Goal: Task Accomplishment & Management: Complete application form

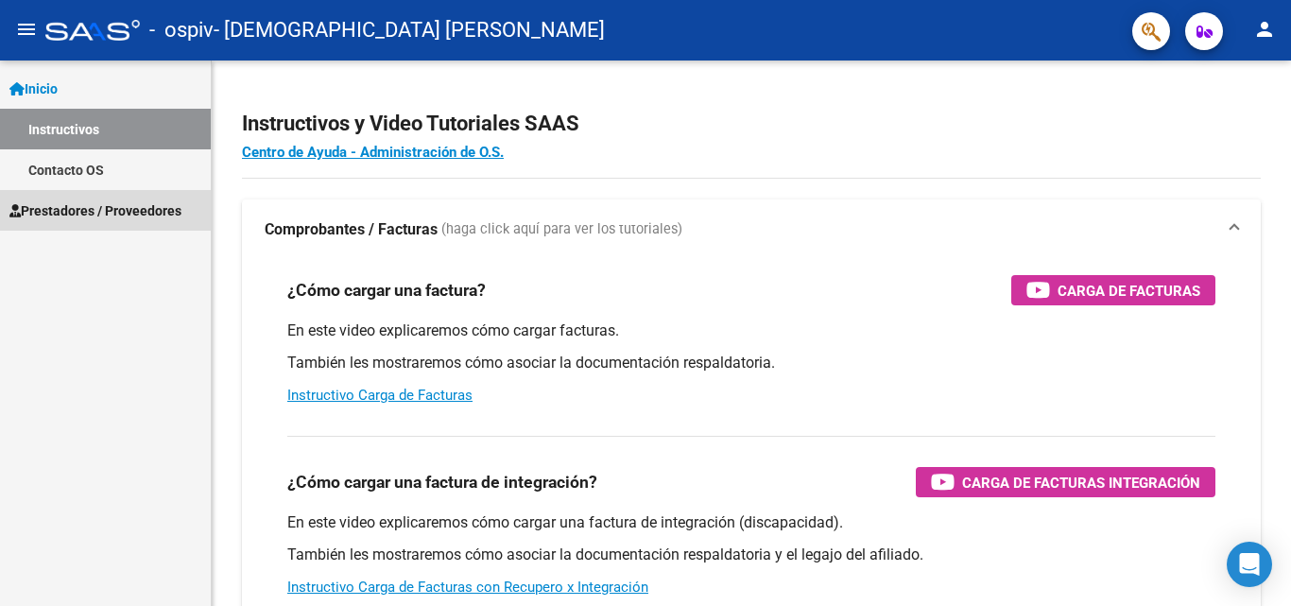
click at [91, 210] on span "Prestadores / Proveedores" at bounding box center [95, 210] width 172 height 21
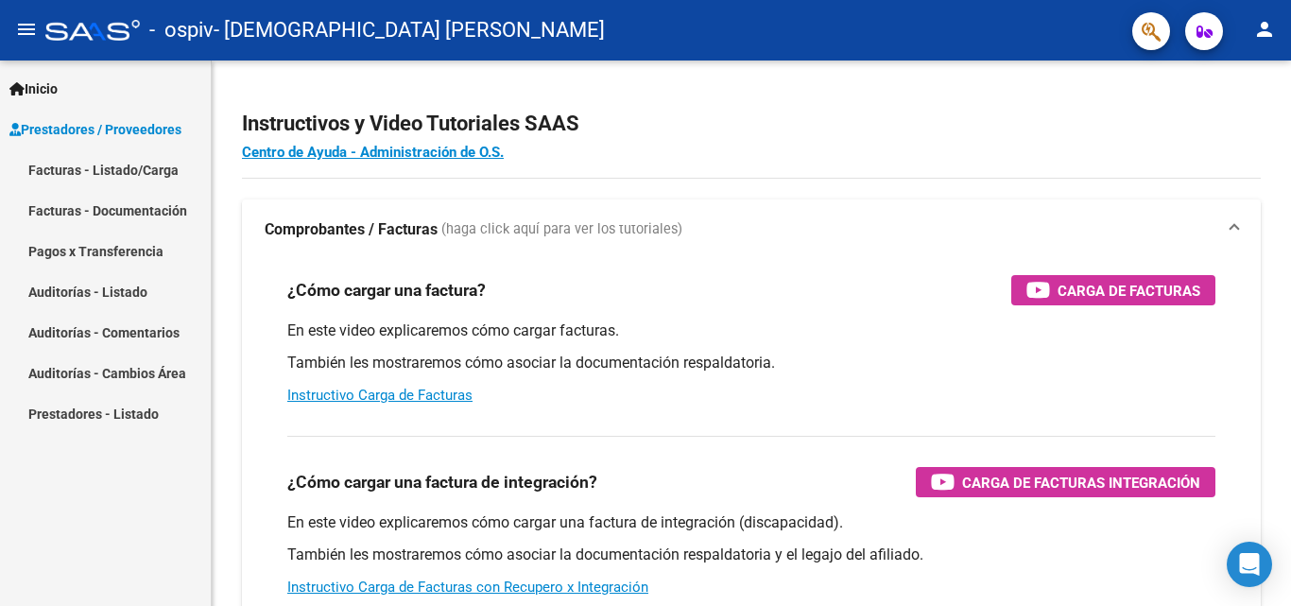
click at [138, 157] on link "Facturas - Listado/Carga" at bounding box center [105, 169] width 211 height 41
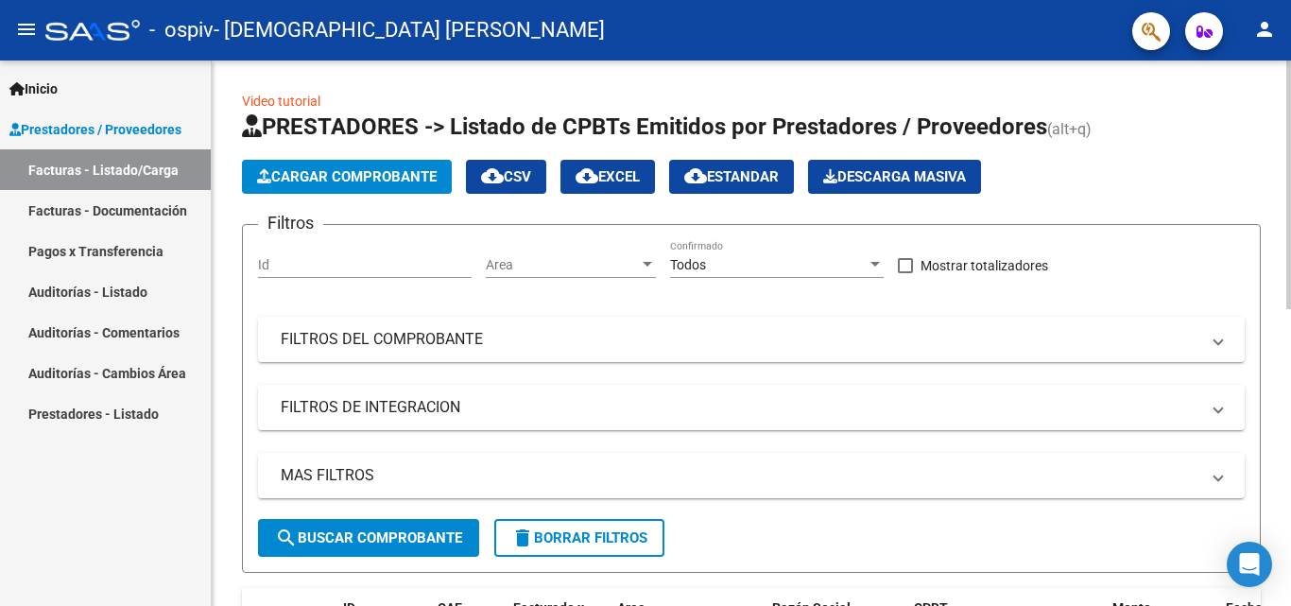
click at [376, 184] on span "Cargar Comprobante" at bounding box center [347, 176] width 180 height 17
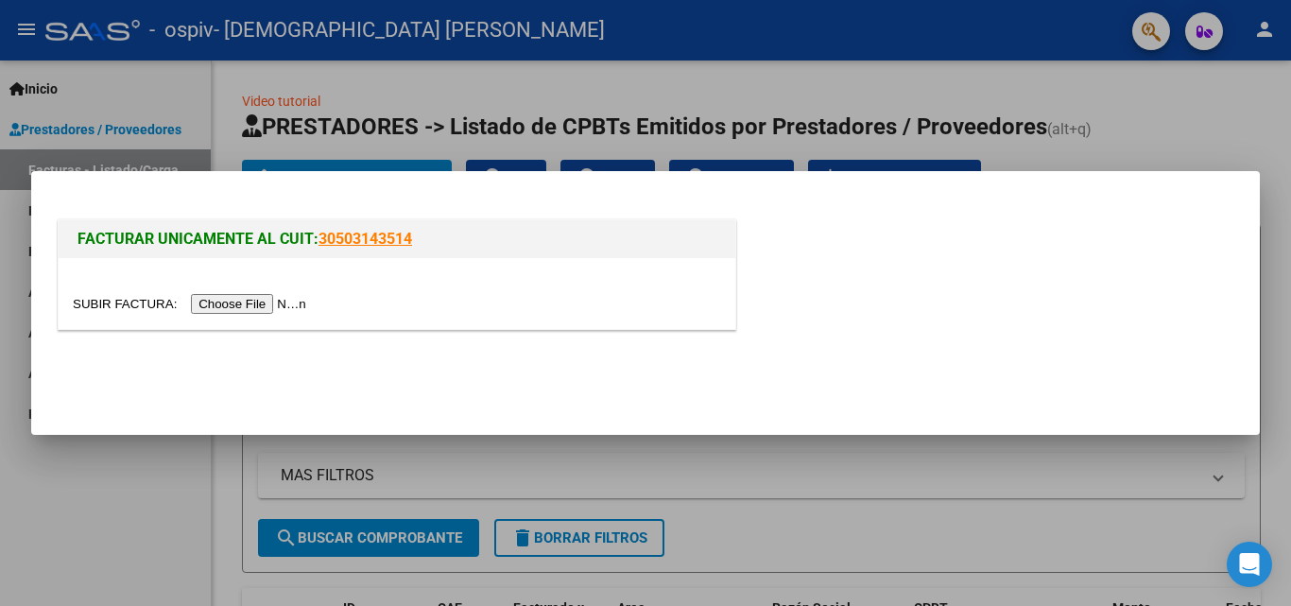
click at [274, 299] on input "file" at bounding box center [192, 304] width 239 height 20
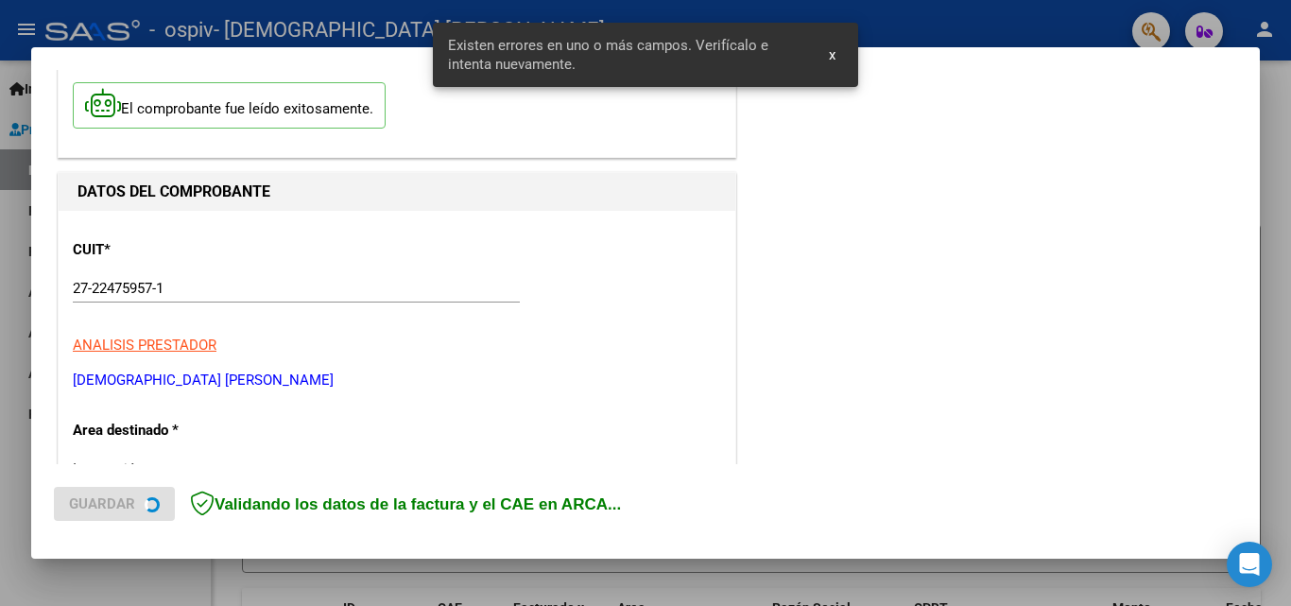
scroll to position [426, 0]
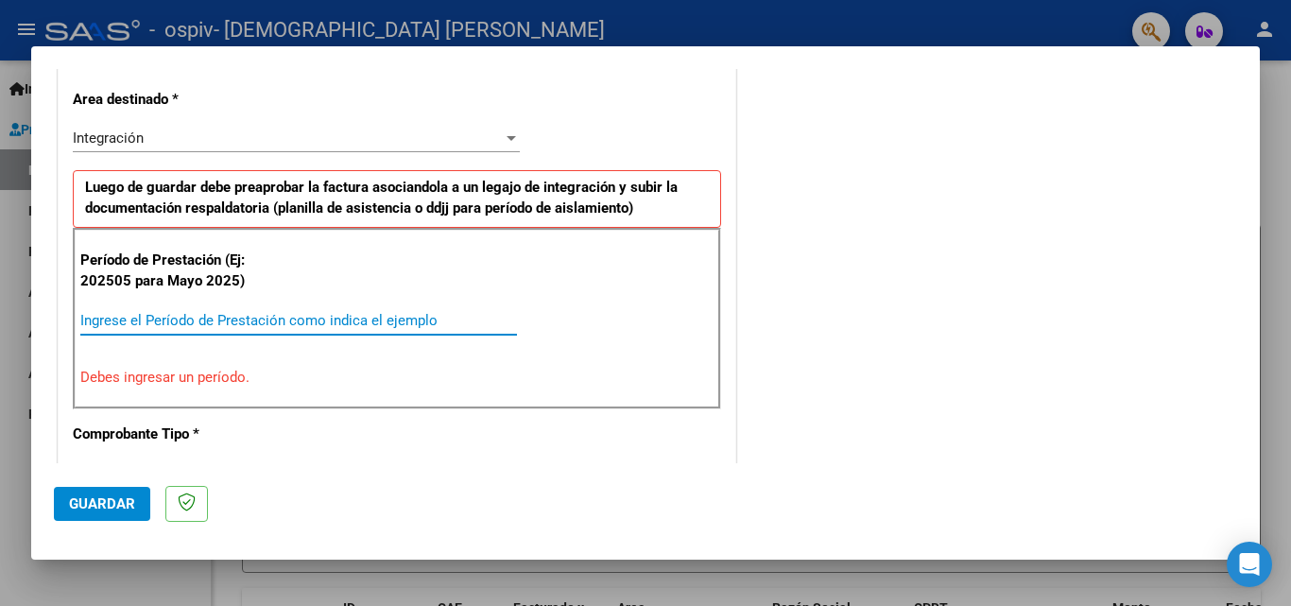
click at [167, 320] on input "Ingrese el Período de Prestación como indica el ejemplo" at bounding box center [298, 320] width 437 height 17
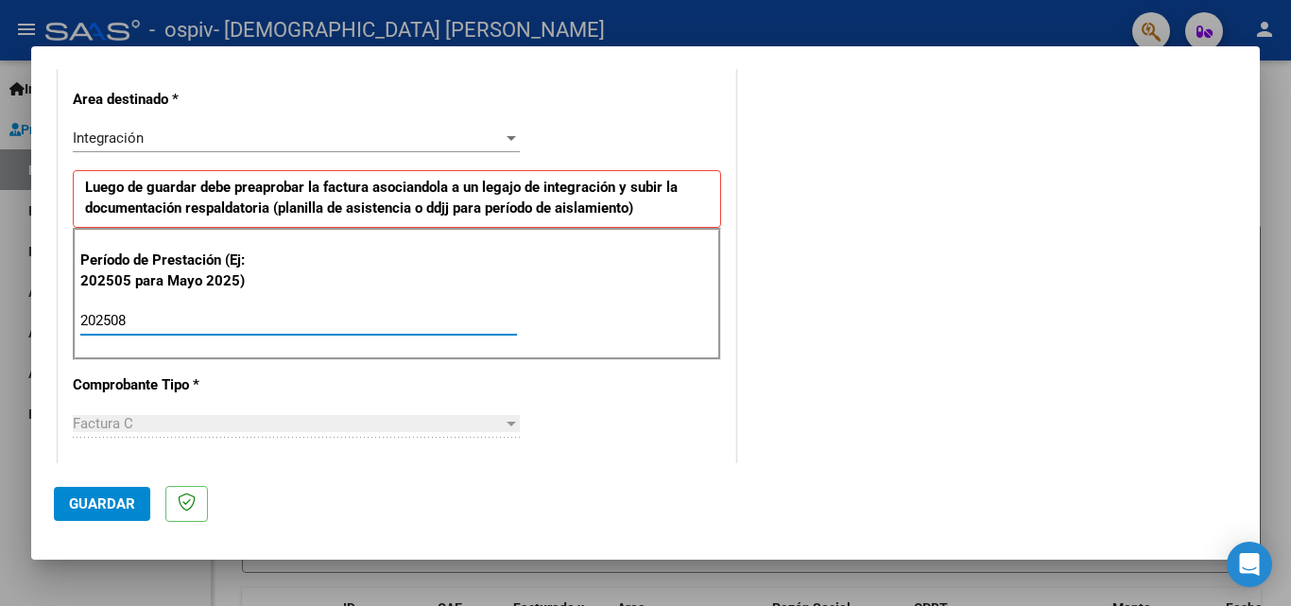
type input "202508"
drag, startPoint x: 1243, startPoint y: 201, endPoint x: 1240, endPoint y: 268, distance: 67.2
click at [1240, 268] on mat-dialog-content "COMPROBANTE VER COMPROBANTE El comprobante fue leído exitosamente. DATOS DEL CO…" at bounding box center [645, 266] width 1229 height 394
click at [111, 496] on span "Guardar" at bounding box center [102, 503] width 66 height 17
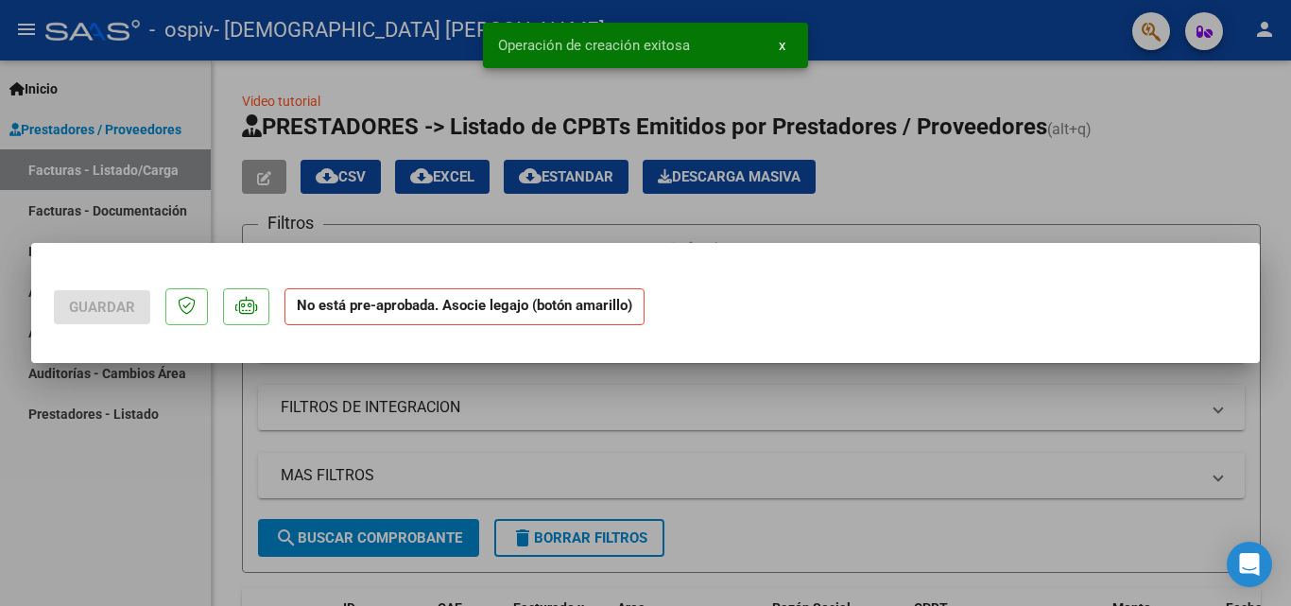
scroll to position [0, 0]
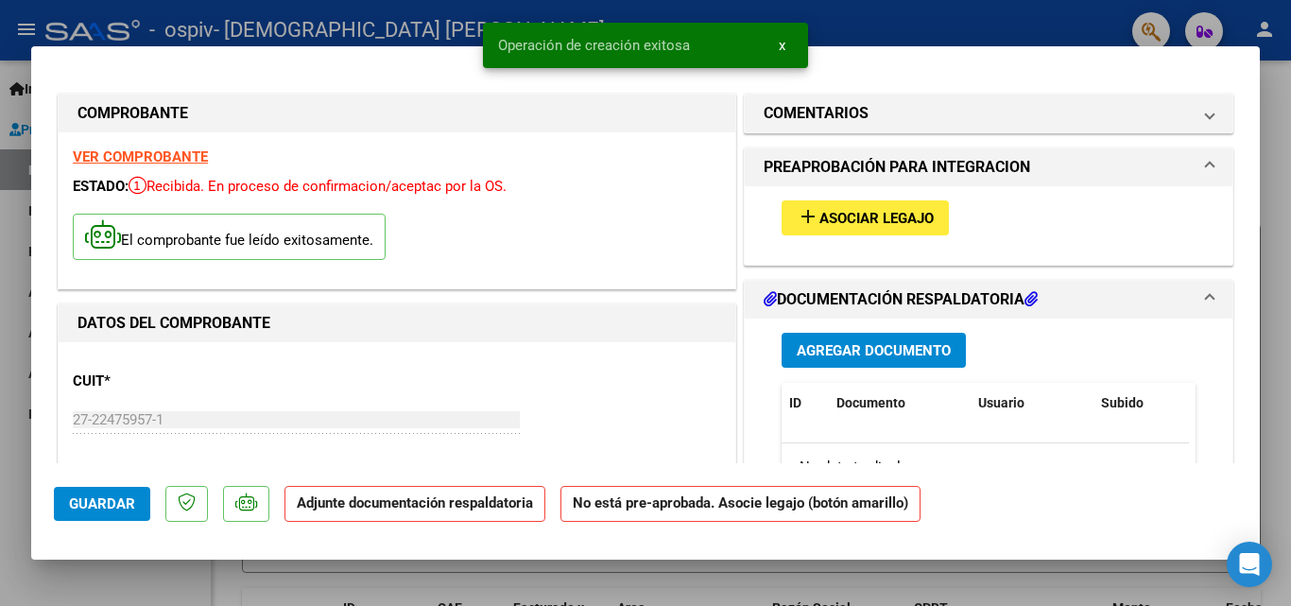
click at [830, 225] on span "Asociar Legajo" at bounding box center [876, 218] width 114 height 17
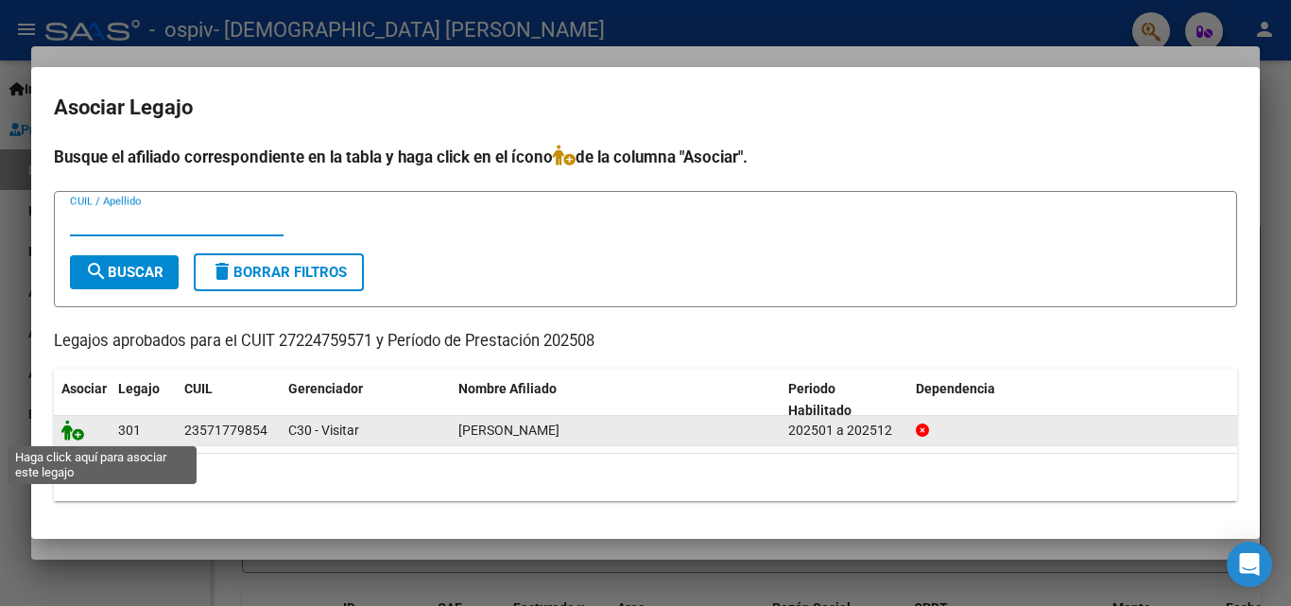
click at [74, 434] on icon at bounding box center [72, 430] width 23 height 21
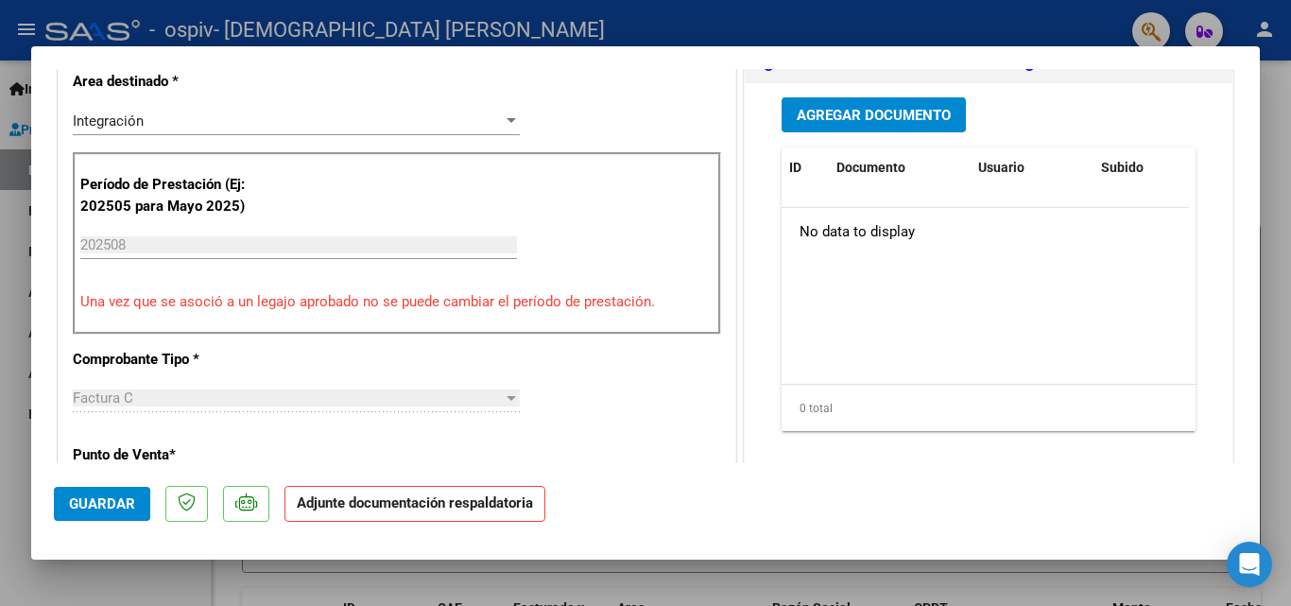
scroll to position [489, 0]
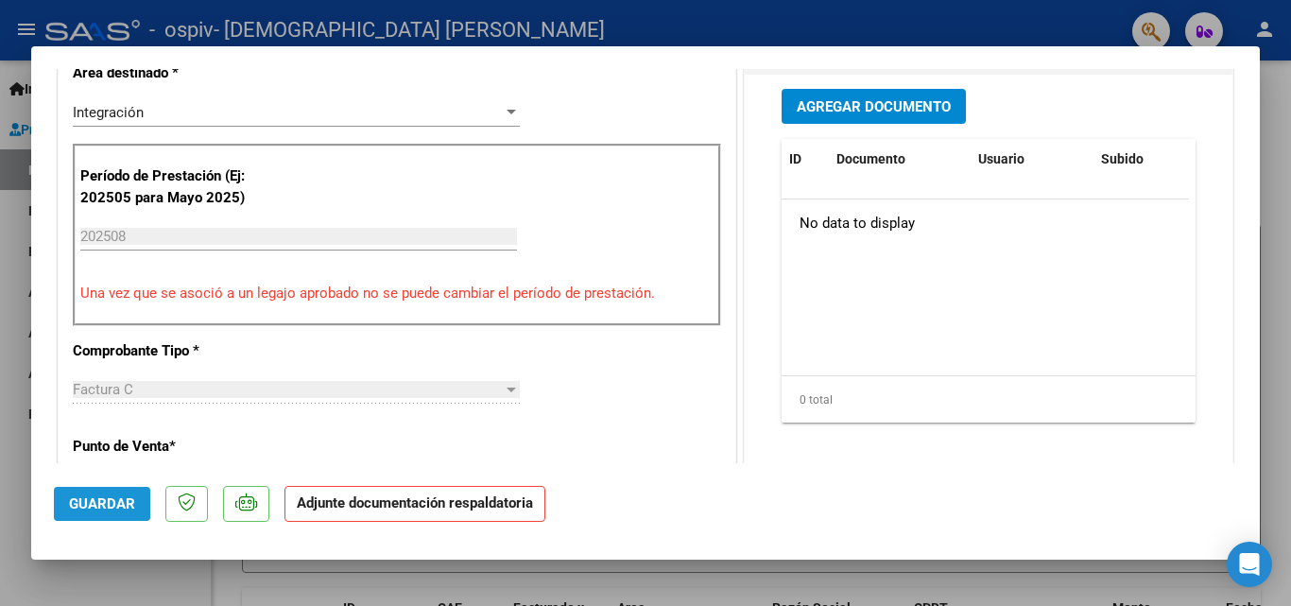
click at [103, 496] on span "Guardar" at bounding box center [102, 503] width 66 height 17
click at [873, 99] on span "Agregar Documento" at bounding box center [874, 106] width 154 height 17
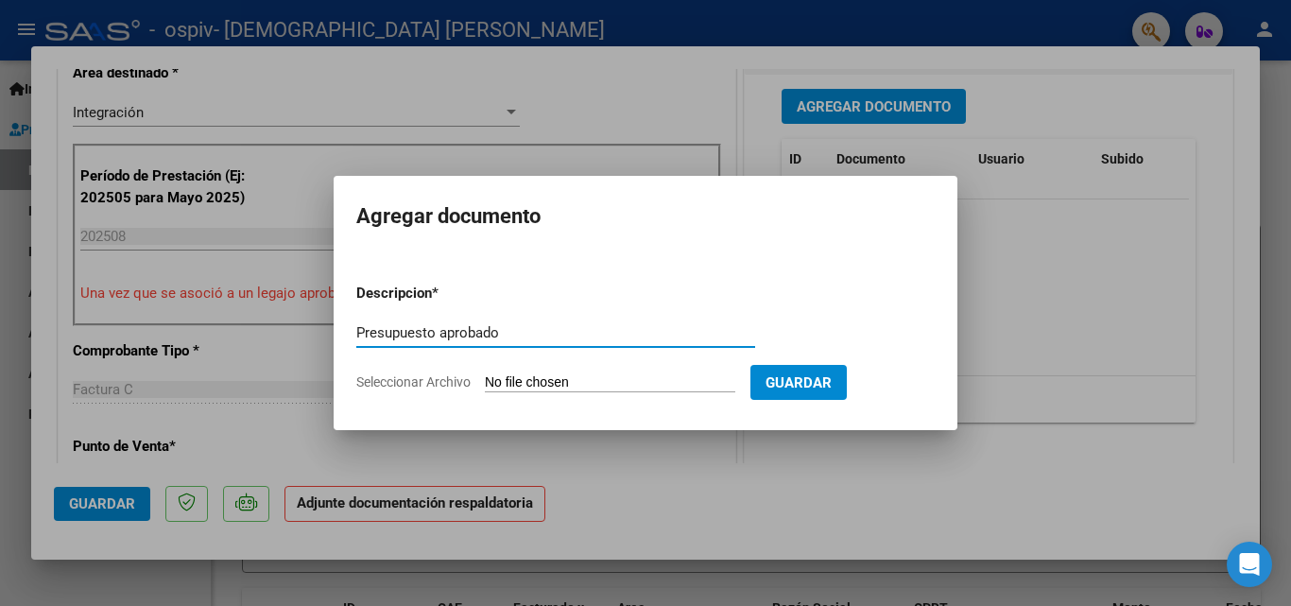
type input "Presupuesto aprobado"
click at [436, 380] on span "Seleccionar Archivo" at bounding box center [413, 381] width 114 height 15
click at [485, 380] on input "Seleccionar Archivo" at bounding box center [610, 383] width 250 height 18
type input "C:\fakepath\[PERSON_NAME] PSP 2025.pdf"
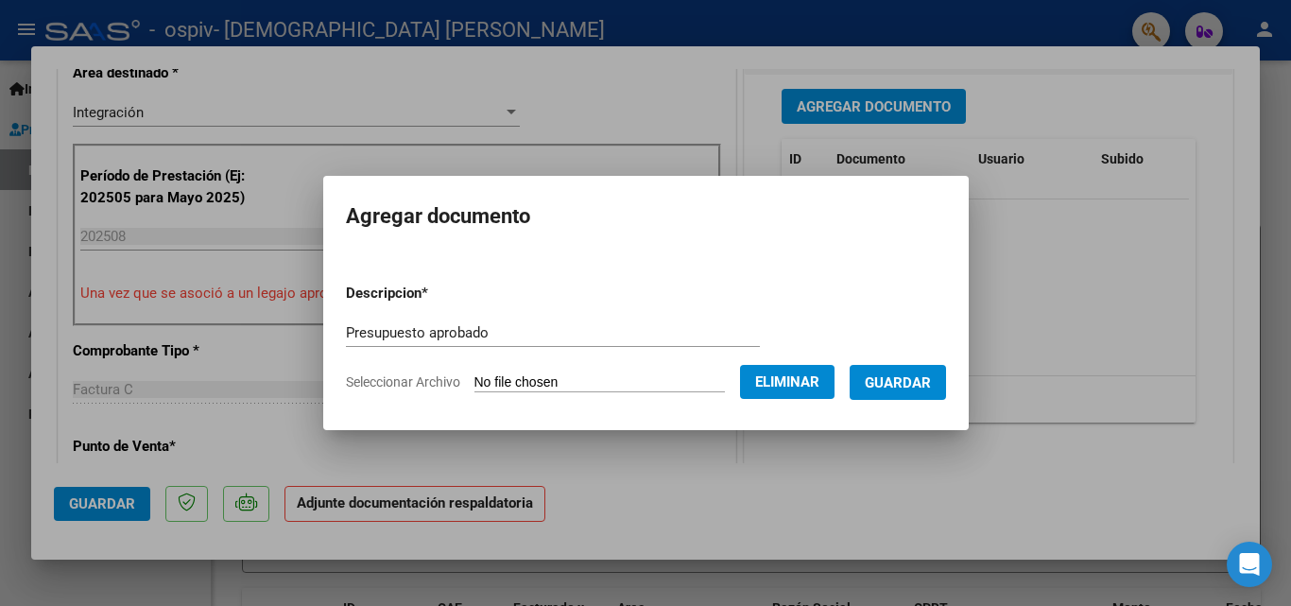
click at [946, 374] on button "Guardar" at bounding box center [898, 382] width 96 height 35
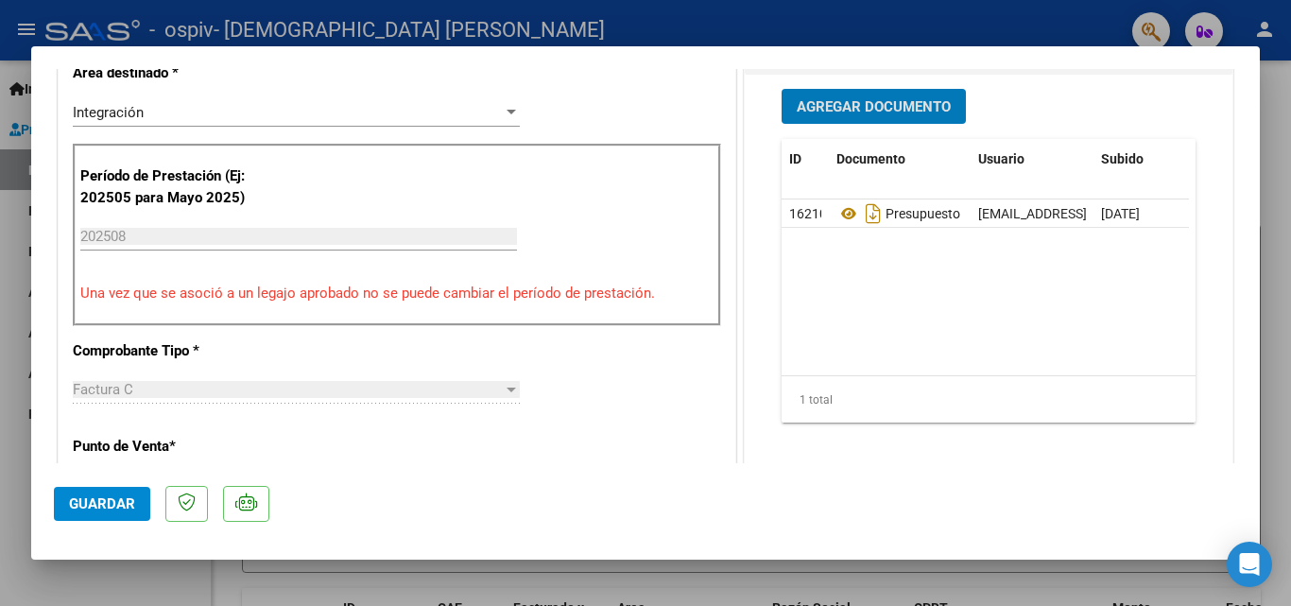
click at [834, 93] on button "Agregar Documento" at bounding box center [874, 106] width 184 height 35
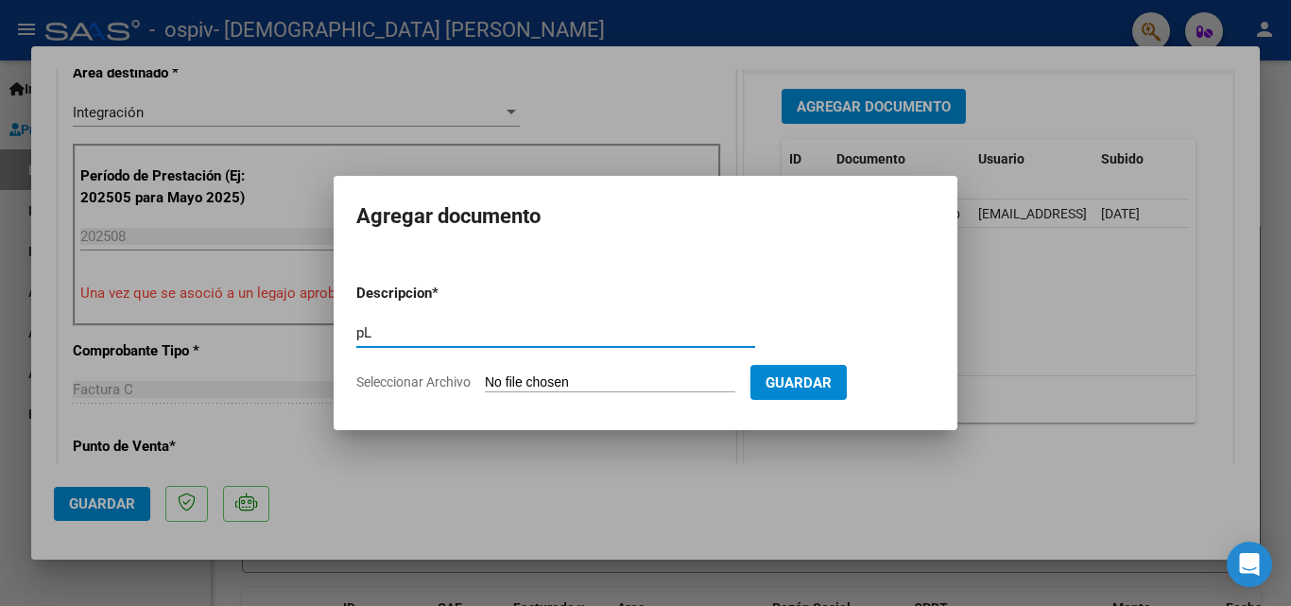
type input "p"
type input "Planilla de asistencia"
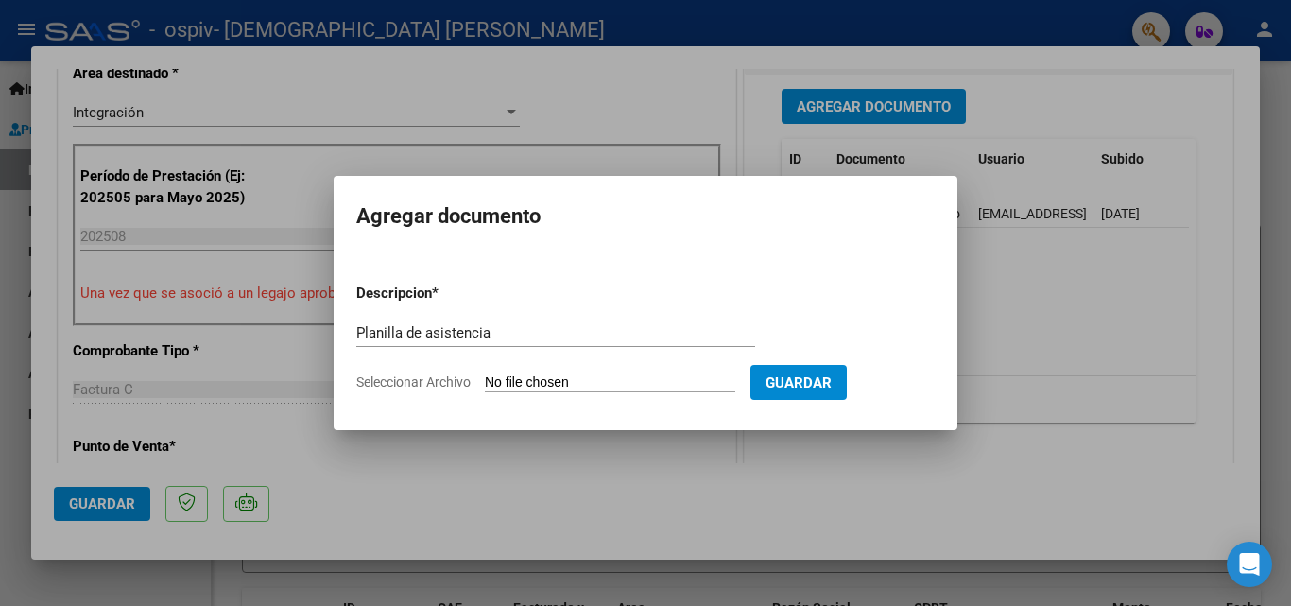
click at [418, 382] on span "Seleccionar Archivo" at bounding box center [413, 381] width 114 height 15
click at [485, 382] on input "Seleccionar Archivo" at bounding box center [610, 383] width 250 height 18
type input "C:\fakepath\NMoya-agosto.pdf"
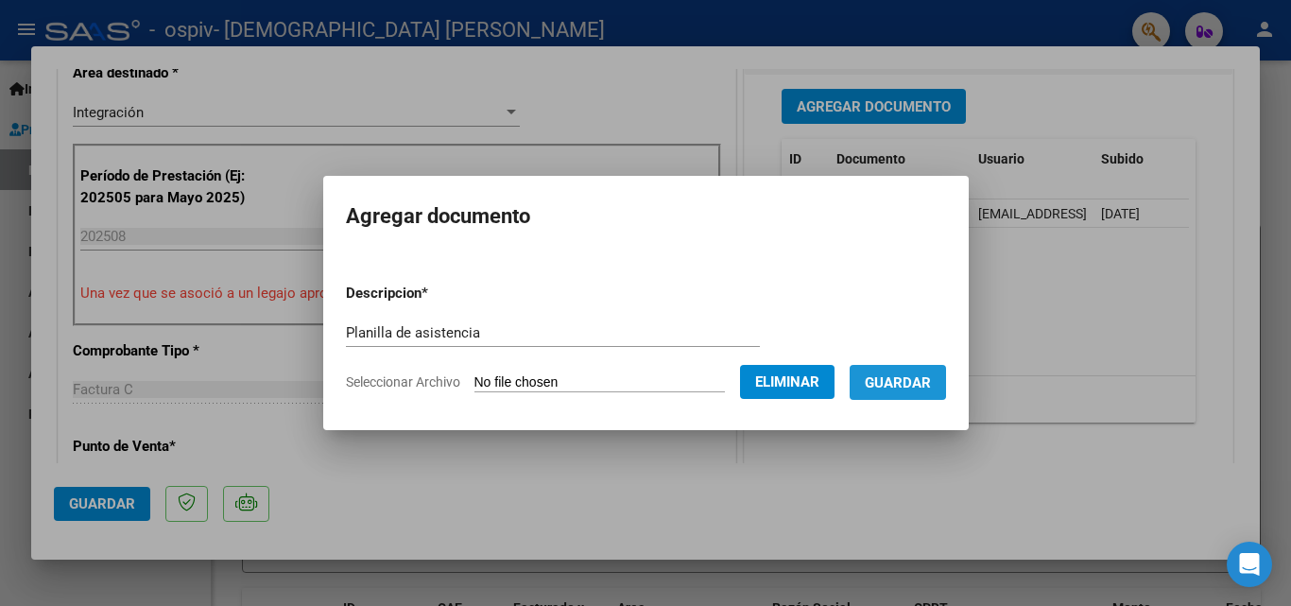
click at [916, 375] on span "Guardar" at bounding box center [898, 382] width 66 height 17
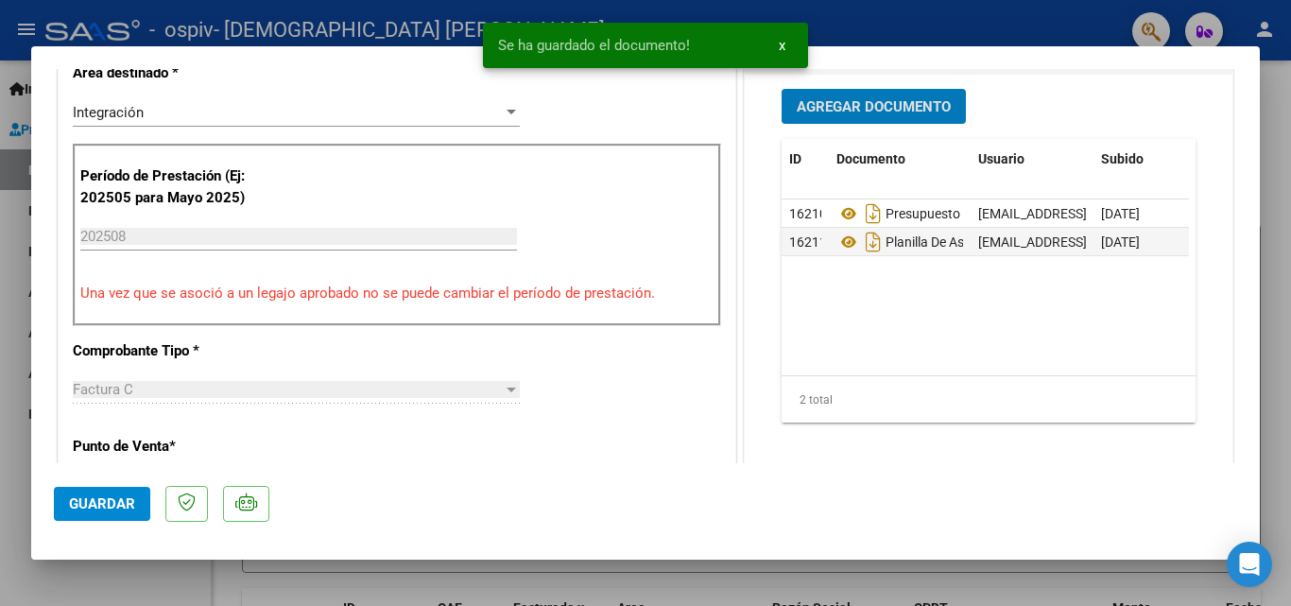
click at [93, 505] on span "Guardar" at bounding box center [102, 503] width 66 height 17
click at [1283, 344] on div at bounding box center [645, 303] width 1291 height 606
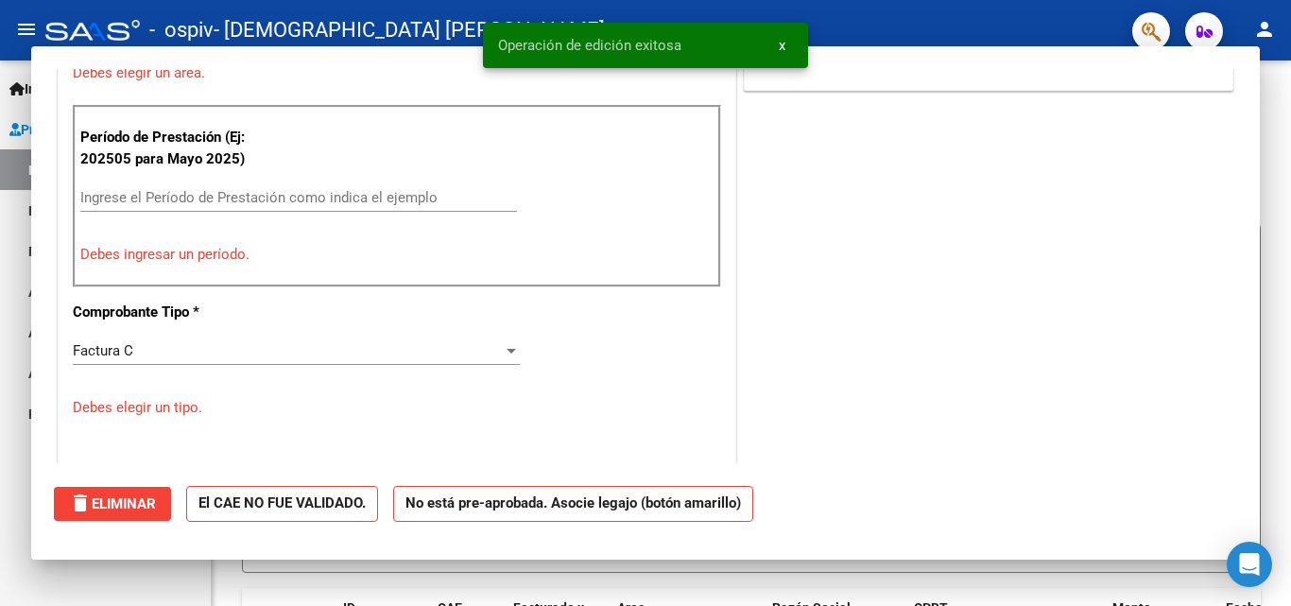
scroll to position [0, 0]
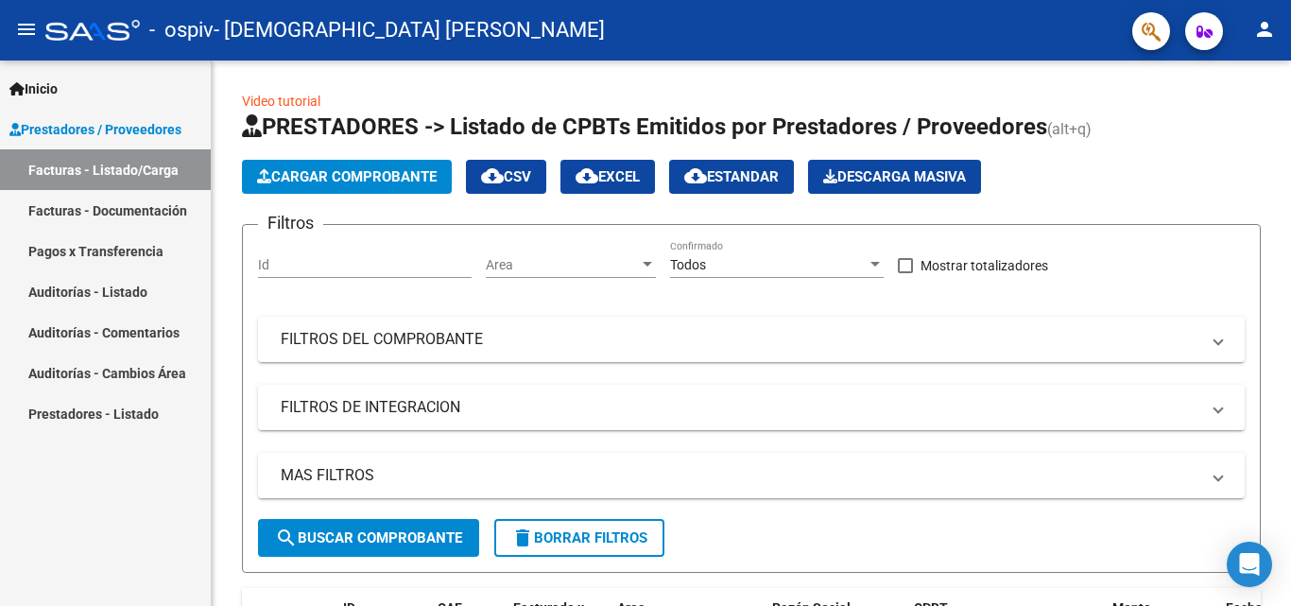
click at [70, 174] on link "Facturas - Listado/Carga" at bounding box center [105, 169] width 211 height 41
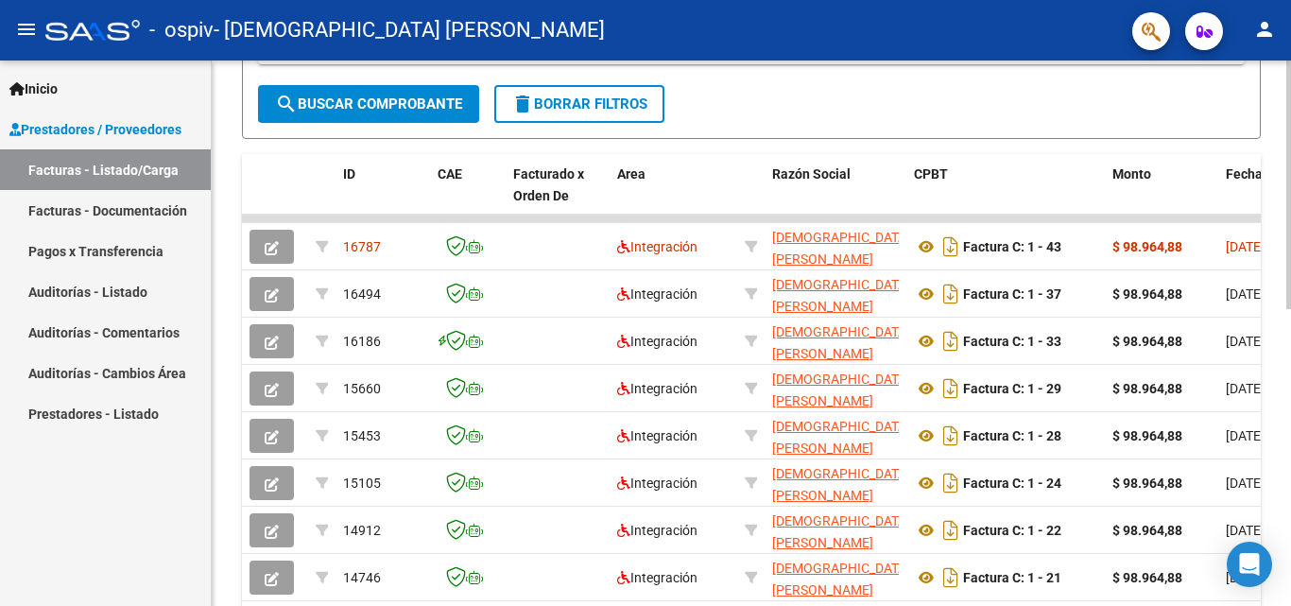
scroll to position [467, 0]
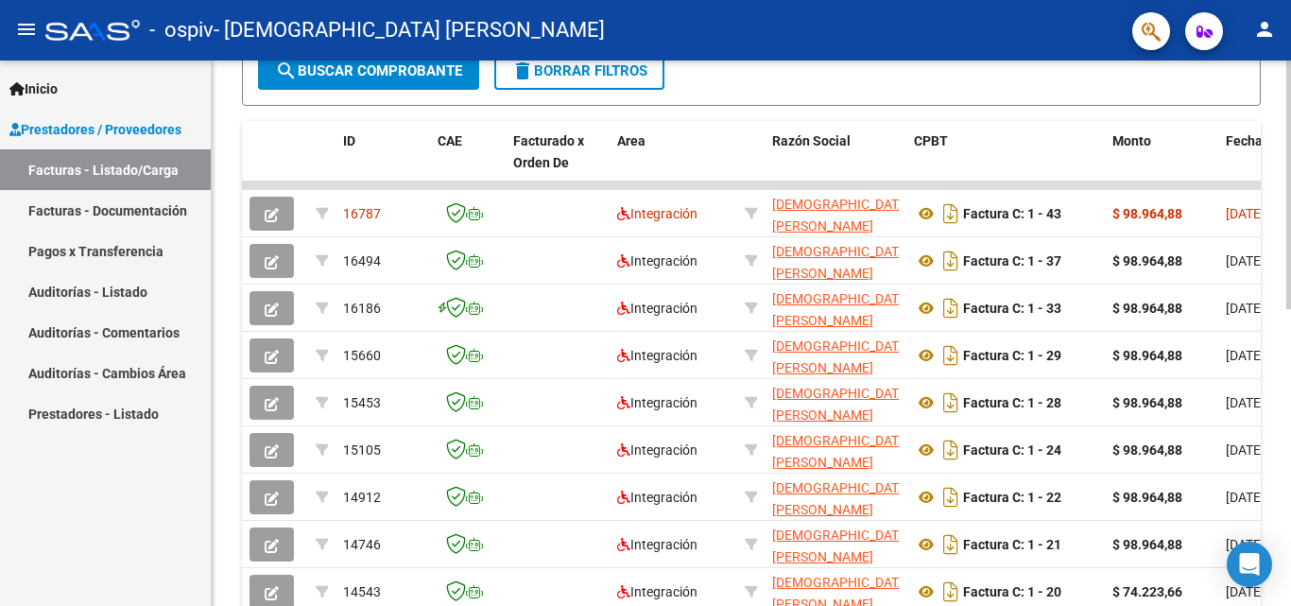
click at [1286, 382] on div at bounding box center [1288, 402] width 5 height 249
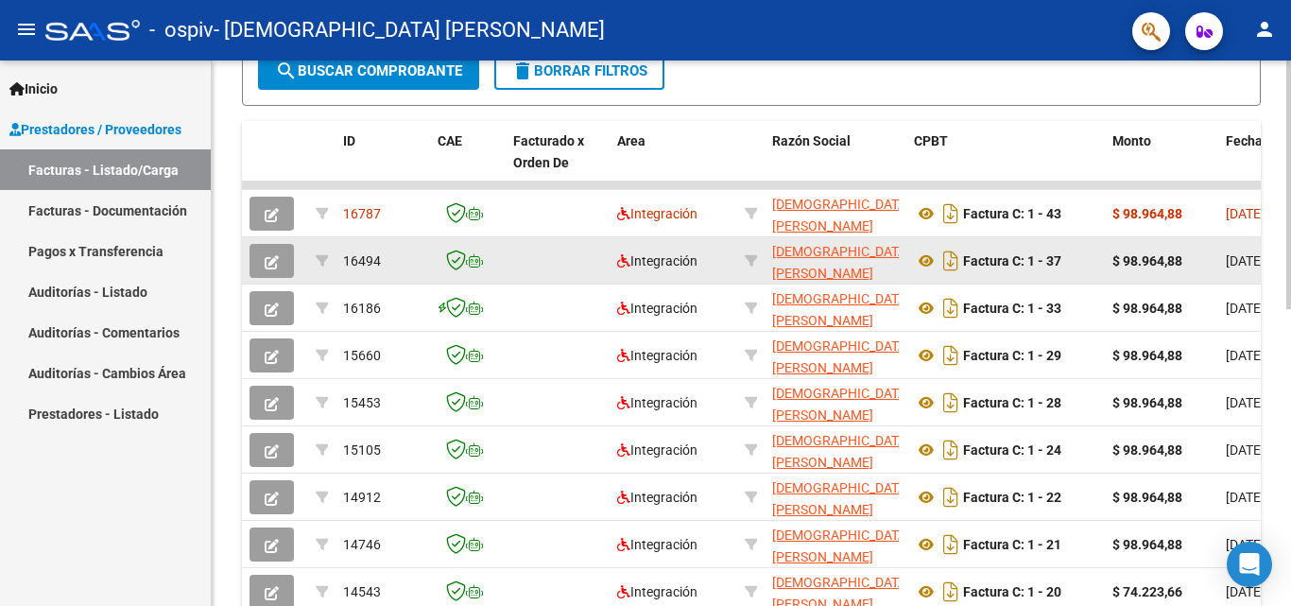
click at [282, 254] on button "button" at bounding box center [272, 261] width 44 height 34
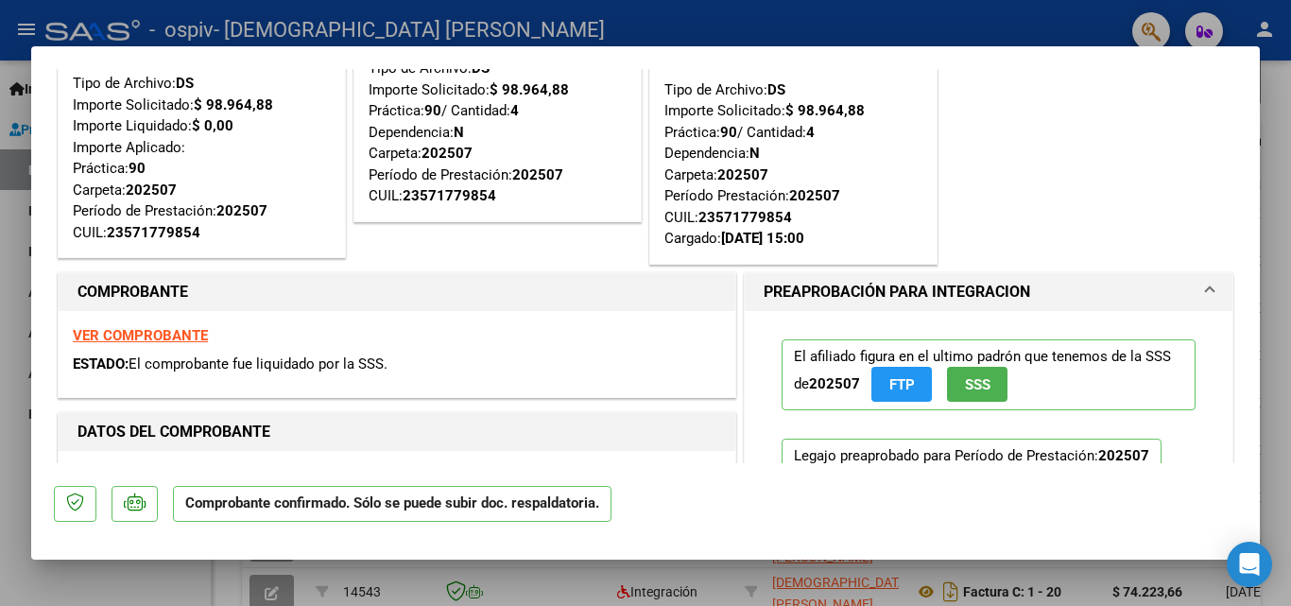
scroll to position [0, 0]
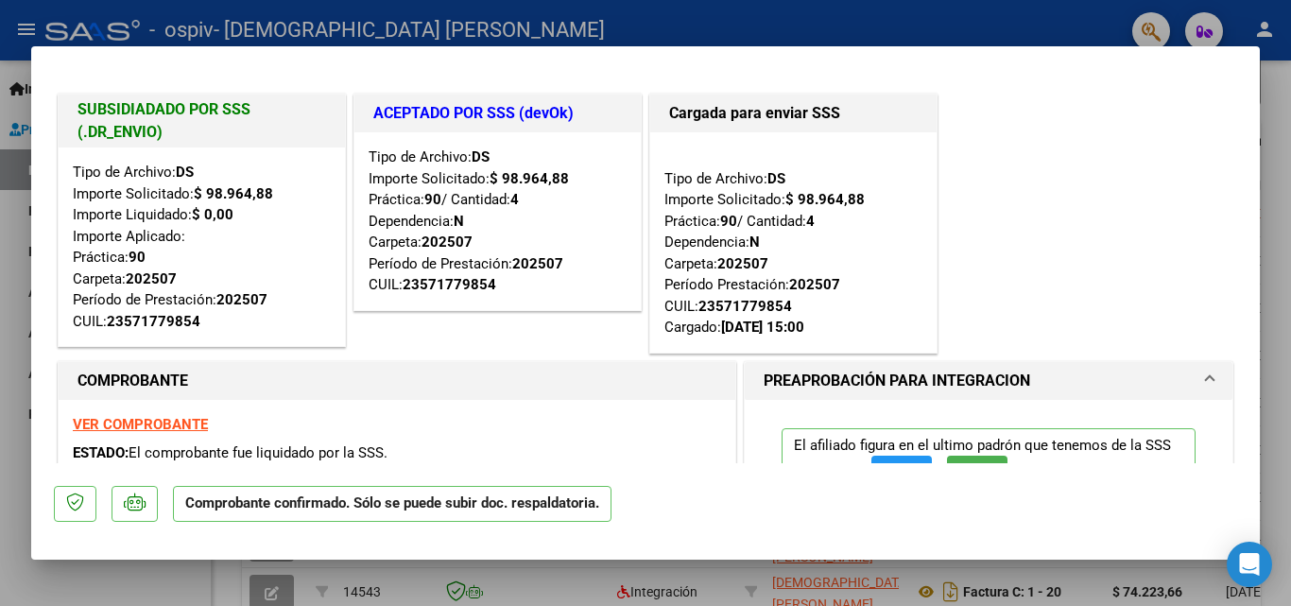
click at [1290, 142] on div at bounding box center [645, 303] width 1291 height 606
type input "$ 0,00"
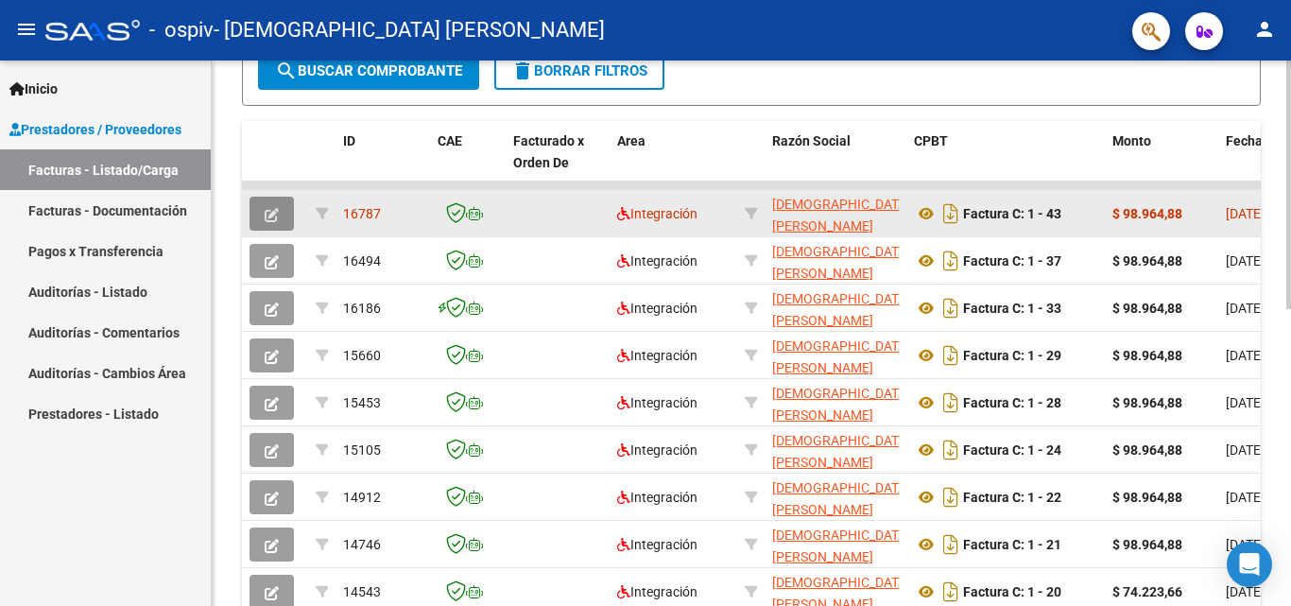
click at [280, 198] on button "button" at bounding box center [272, 214] width 44 height 34
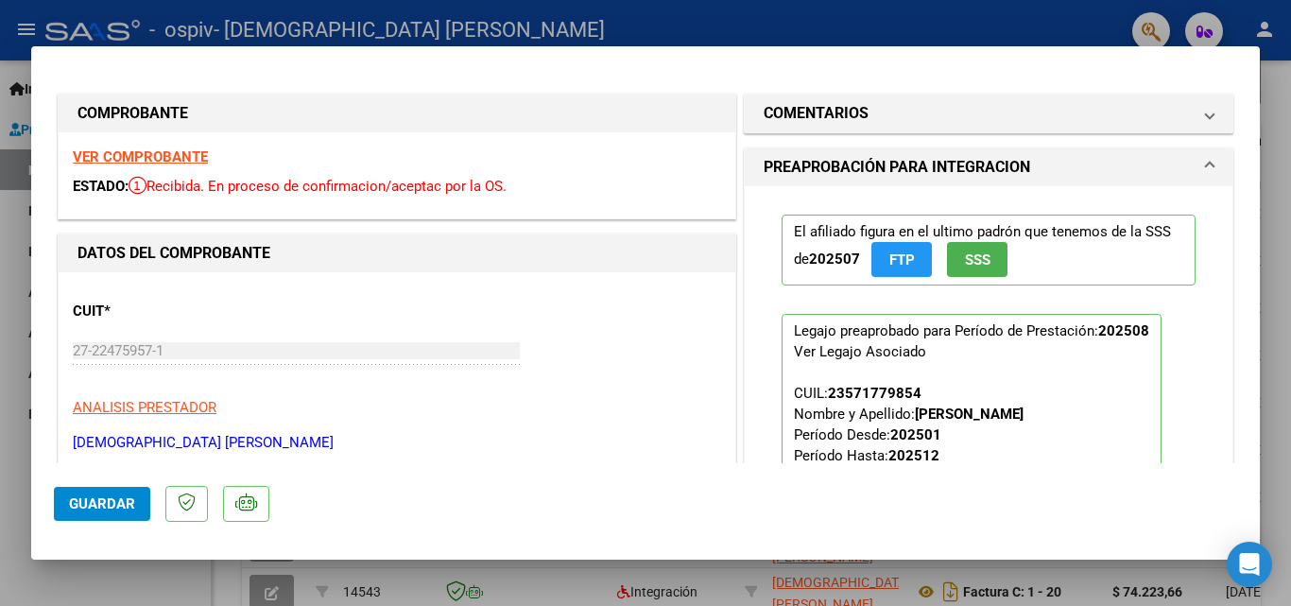
click at [1281, 104] on div at bounding box center [645, 303] width 1291 height 606
type input "$ 0,00"
